Goal: Transaction & Acquisition: Purchase product/service

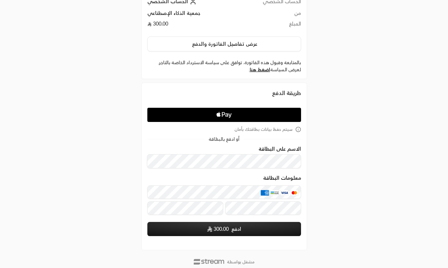
scroll to position [71, 0]
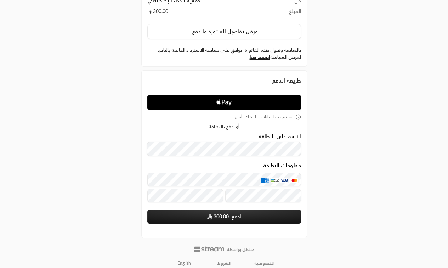
click at [256, 101] on icon "Apple Logo" at bounding box center [224, 102] width 73 height 13
